Goal: Browse casually: Explore the website without a specific task or goal

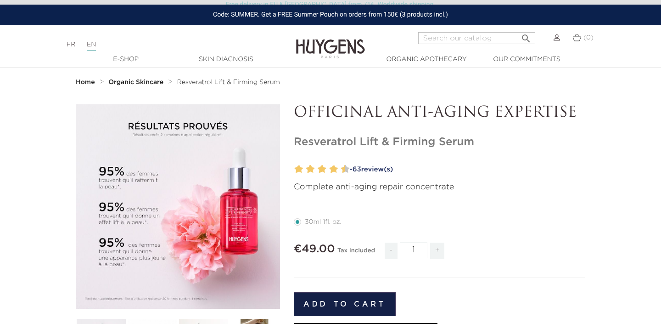
scroll to position [15, 0]
click at [346, 143] on h1 "Resveratrol Lift & Firming Serum" at bounding box center [440, 141] width 292 height 13
drag, startPoint x: 294, startPoint y: 143, endPoint x: 377, endPoint y: 142, distance: 83.6
click at [377, 142] on h1 "Resveratrol Lift & Firming Serum" at bounding box center [440, 141] width 292 height 13
copy h1 "Resveratrol Lift"
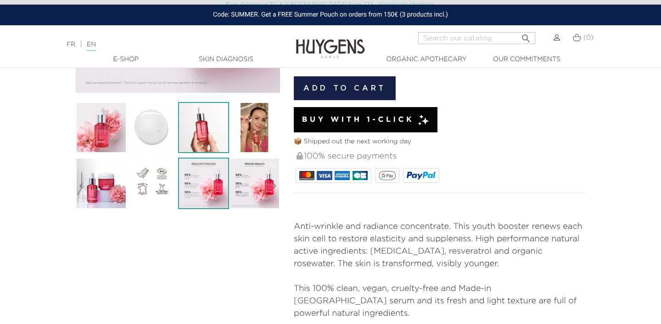
scroll to position [236, 0]
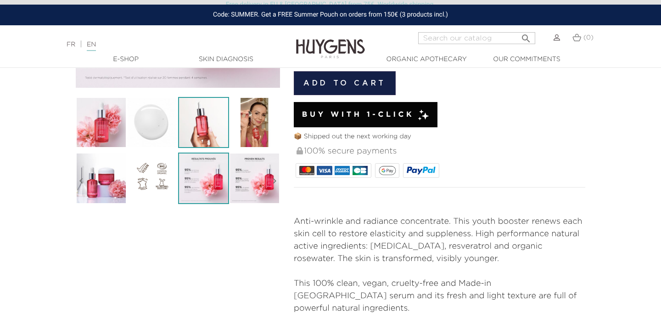
click at [213, 129] on img at bounding box center [203, 122] width 51 height 51
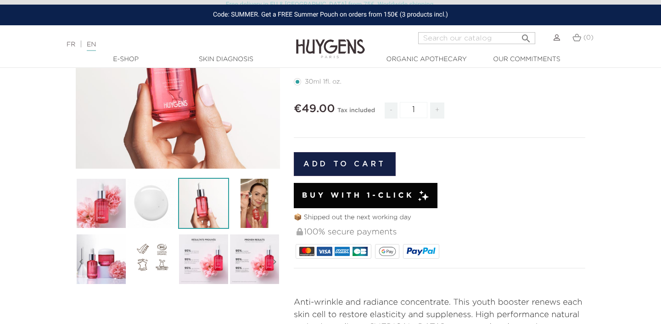
scroll to position [157, 0]
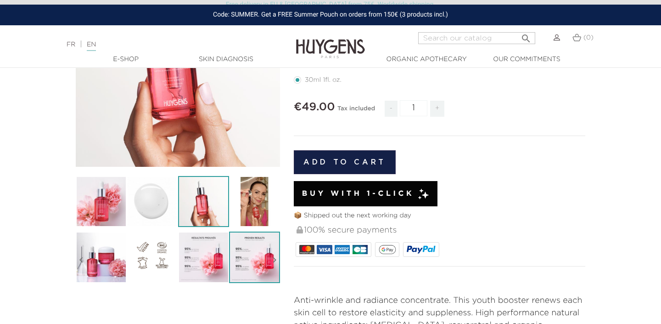
click at [259, 263] on img at bounding box center [254, 256] width 51 height 51
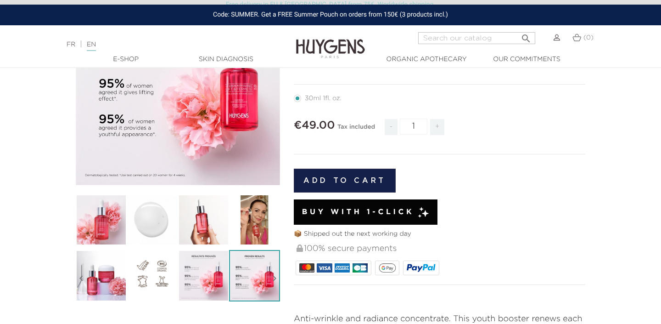
scroll to position [0, 0]
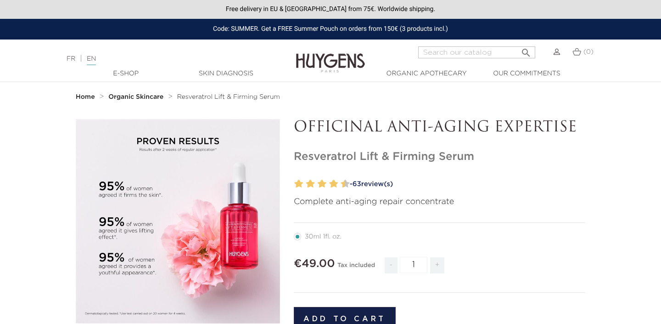
click at [123, 98] on strong "Organic Skincare" at bounding box center [135, 97] width 55 height 6
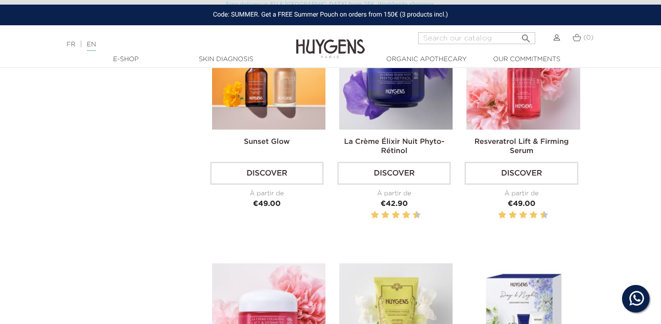
scroll to position [581, 0]
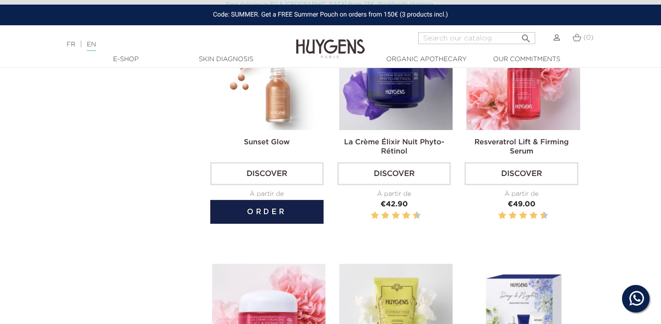
click at [282, 100] on img at bounding box center [268, 73] width 113 height 113
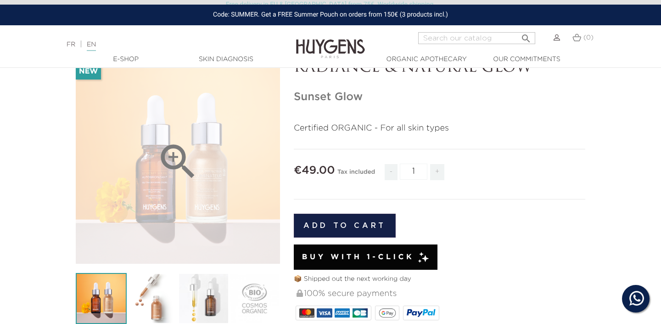
scroll to position [68, 0]
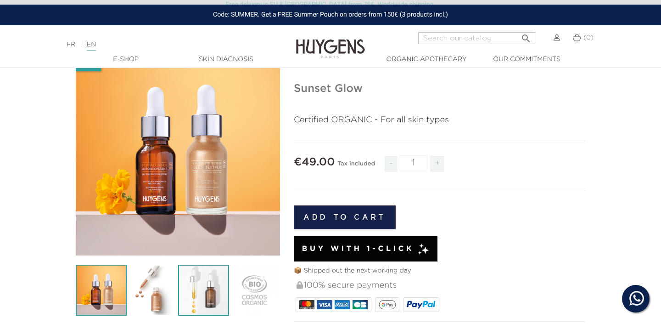
click at [210, 297] on img at bounding box center [203, 289] width 51 height 51
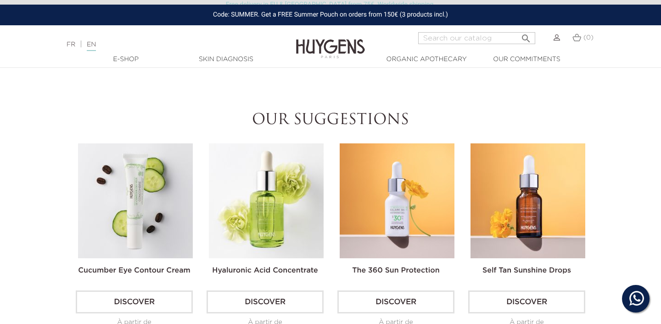
scroll to position [677, 0]
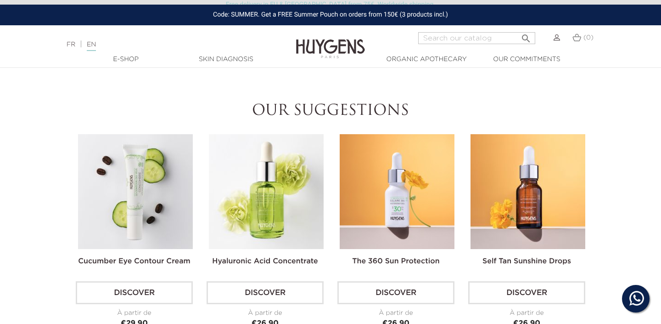
click at [516, 180] on img at bounding box center [528, 191] width 115 height 115
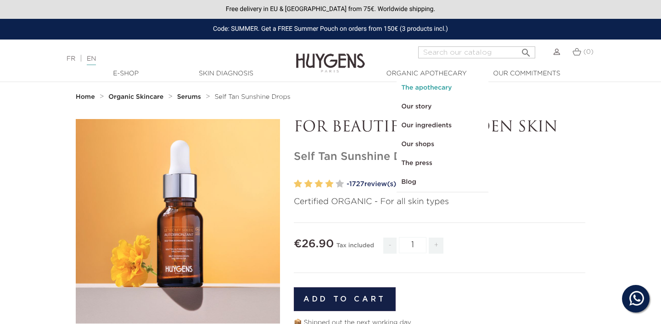
click at [433, 90] on link "The apothecary" at bounding box center [443, 88] width 92 height 19
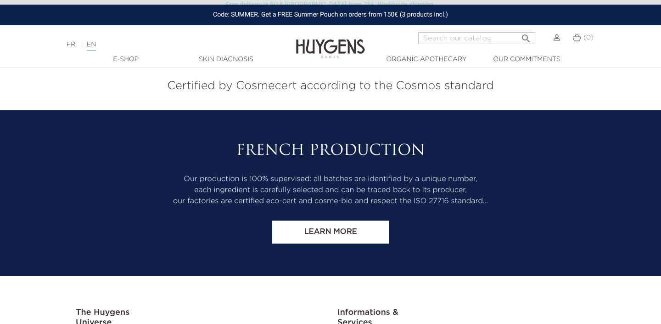
scroll to position [2099, 0]
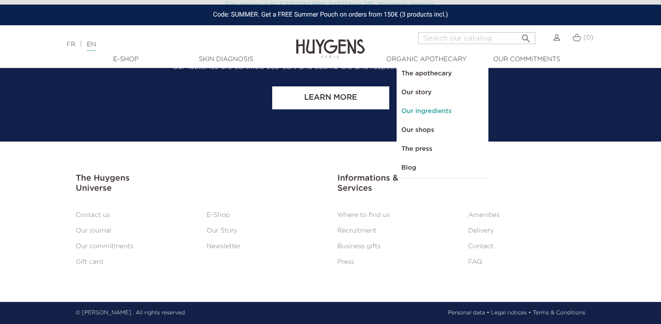
click at [428, 112] on link "Our ingredients" at bounding box center [443, 111] width 92 height 19
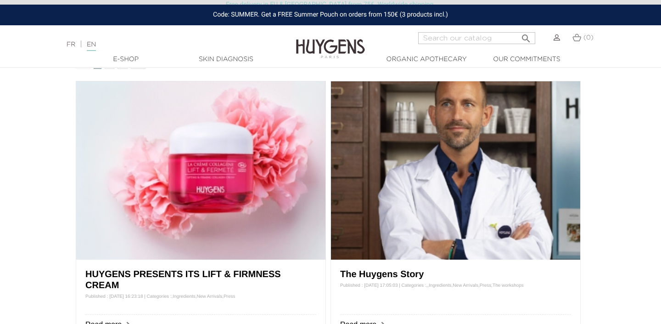
scroll to position [381, 0]
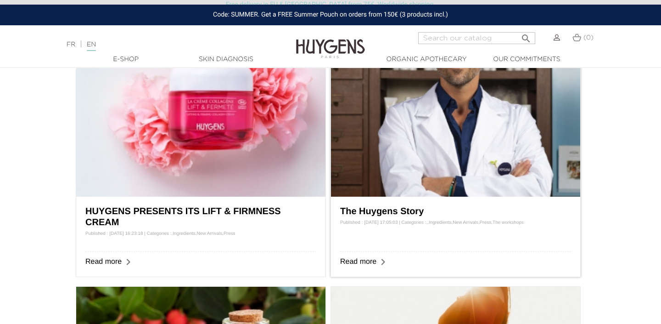
click at [415, 210] on link "The Huygens Story" at bounding box center [382, 211] width 84 height 10
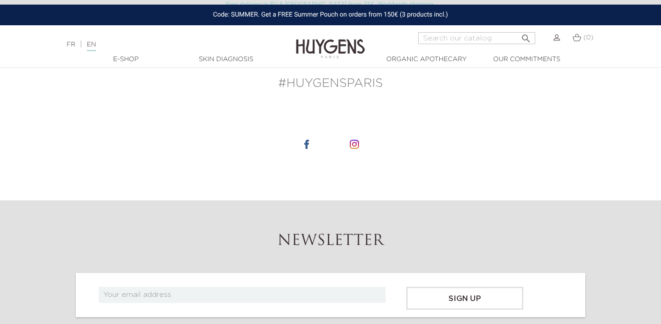
scroll to position [1620, 0]
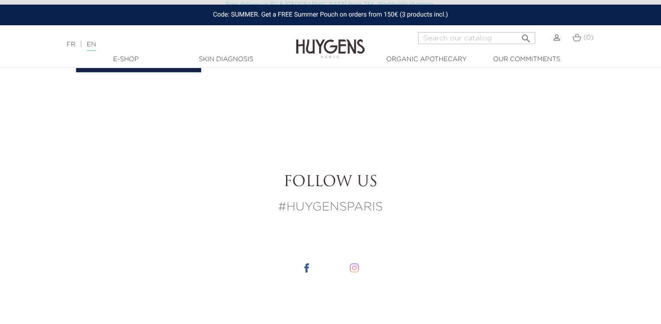
click at [355, 269] on img at bounding box center [354, 267] width 9 height 9
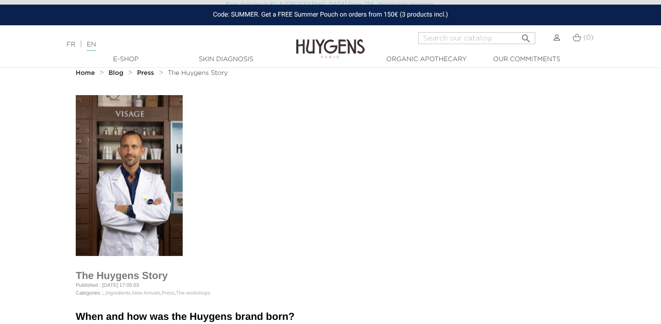
scroll to position [0, 0]
